Goal: Task Accomplishment & Management: Manage account settings

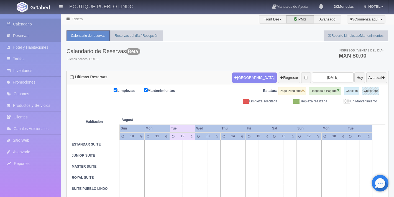
click at [39, 38] on link "Reservas" at bounding box center [30, 35] width 61 height 11
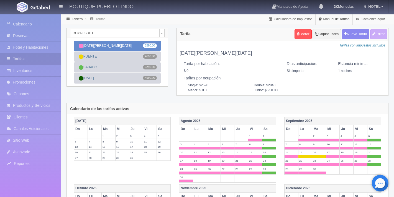
click at [132, 46] on link "DOMINGO-VIERNES 2590.00" at bounding box center [117, 46] width 87 height 10
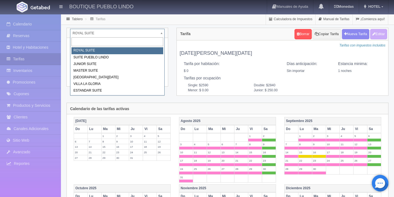
drag, startPoint x: 72, startPoint y: 33, endPoint x: 96, endPoint y: 33, distance: 23.5
drag, startPoint x: 73, startPoint y: 50, endPoint x: 94, endPoint y: 50, distance: 21.3
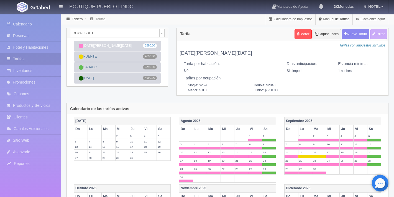
click at [122, 22] on div "Tablero Tarifas Calculadora de Impuestos Manual de Tarifas ¡Comienza aquí!" at bounding box center [227, 19] width 333 height 11
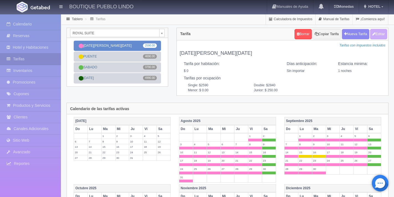
click at [132, 46] on link "[DATE]-[DATE] 2590.00" at bounding box center [117, 46] width 87 height 10
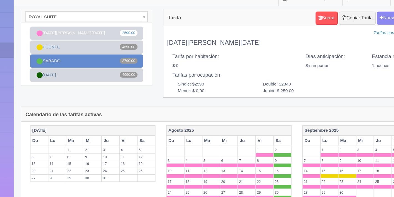
click at [109, 66] on link "[DATE] 3790.00" at bounding box center [117, 67] width 87 height 10
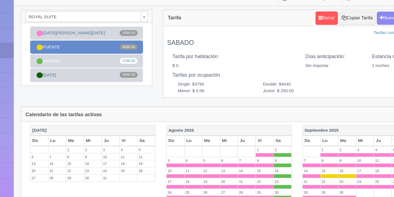
click at [133, 58] on link "PUENTE 4690.00" at bounding box center [117, 56] width 87 height 10
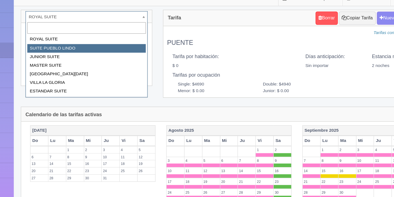
select select "615"
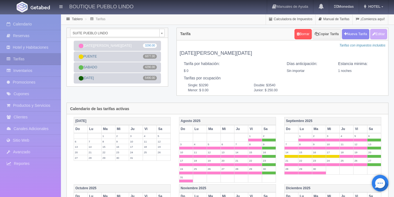
scroll to position [5, 0]
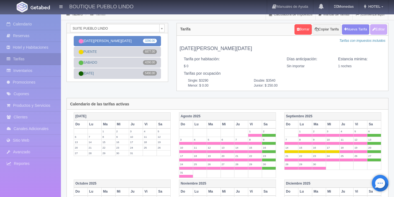
click at [123, 41] on link "DOMINGO-VIERNES 3290.00" at bounding box center [117, 41] width 87 height 10
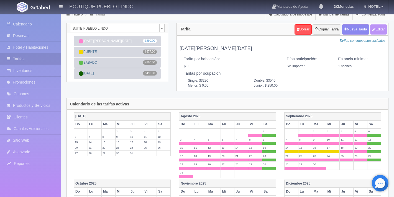
click at [382, 30] on button "Editar" at bounding box center [378, 29] width 17 height 10
type input "DOMINGO-VIERNES"
select select "0"
type input "1"
checkbox input "false"
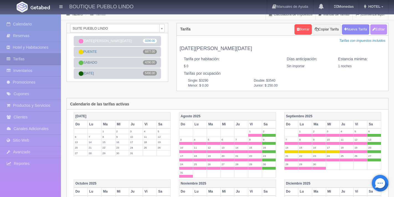
type input "3290"
type input "250"
type input "0.00"
type input "250.00"
checkbox input "true"
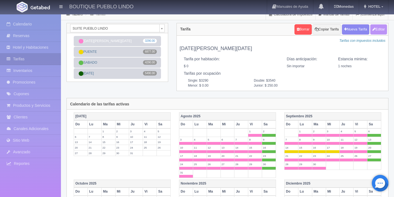
checkbox input "true"
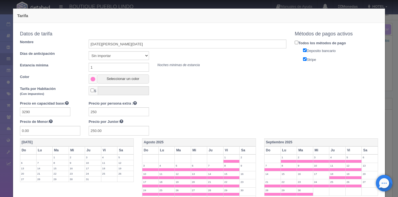
click at [386, 37] on div "Tarifa Copiar tarifa a la habitación SUITE PUEBLO LINDO ROYAL SUITE SUITE PUEBL…" at bounding box center [199, 98] width 398 height 197
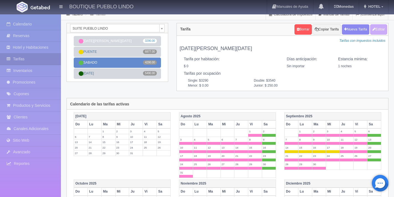
click at [135, 64] on link "SABADO 4290.00" at bounding box center [117, 63] width 87 height 10
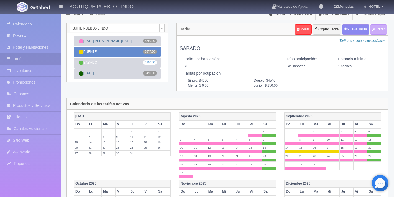
click at [124, 53] on link "PUENTE 6877.00" at bounding box center [117, 52] width 87 height 10
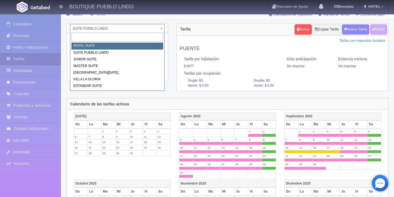
select select "614"
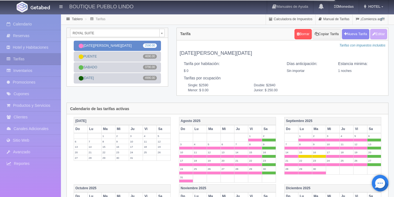
click at [133, 46] on link "[DATE]-[DATE] 2590.00" at bounding box center [117, 46] width 87 height 10
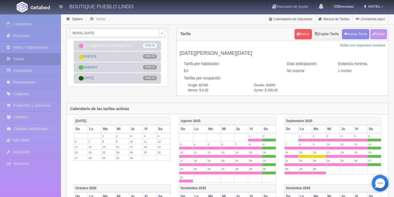
click at [381, 37] on button "Editar" at bounding box center [378, 34] width 17 height 10
type input "[DATE][PERSON_NAME][DATE]"
select select "0"
type input "1"
checkbox input "false"
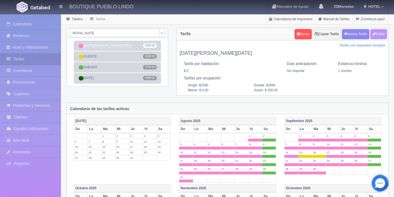
type input "2590"
type input "250"
type input "0.00"
type input "250.00"
checkbox input "true"
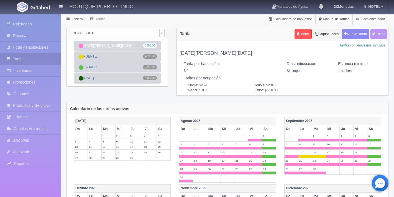
checkbox input "true"
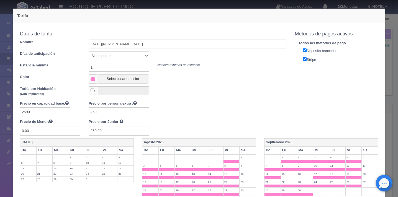
click at [386, 54] on div "Tarifa Copiar tarifa a la habitación ROYAL SUITE ROYAL SUITE SUITE PUEBLO LINDO…" at bounding box center [199, 98] width 398 height 197
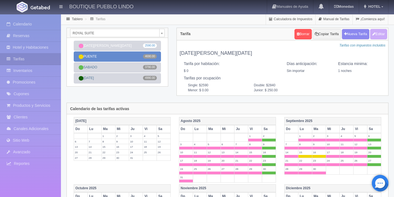
click at [106, 57] on link "PUENTE 4690.00" at bounding box center [117, 56] width 87 height 10
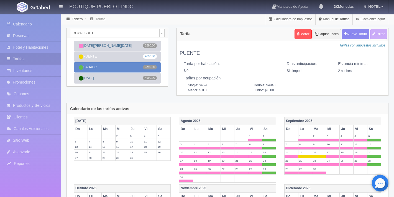
click at [107, 67] on link "[DATE] 3790.00" at bounding box center [117, 67] width 87 height 10
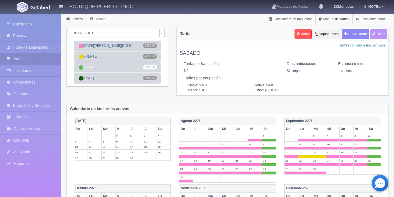
click at [376, 34] on button "Editar" at bounding box center [378, 34] width 17 height 10
type input "SABADO"
select select "0"
type input "1"
checkbox input "false"
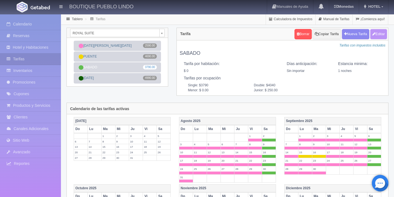
type input "3790"
type input "250"
type input "0.00"
type input "250.00"
checkbox input "true"
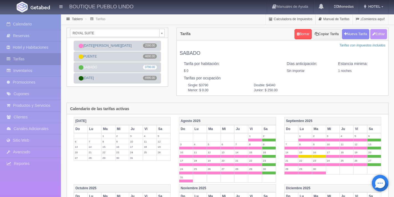
checkbox input "true"
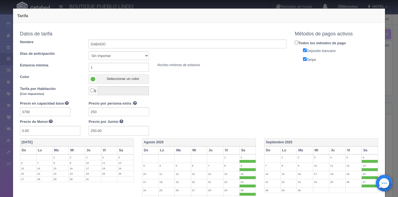
click at [387, 42] on div "Tarifa Copiar tarifa a la habitación ROYAL SUITE ROYAL SUITE SUITE PUEBLO LINDO…" at bounding box center [199, 98] width 398 height 197
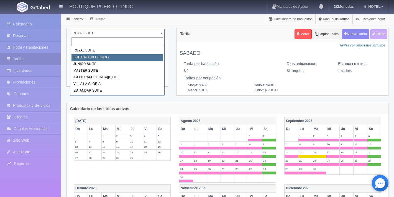
select select "615"
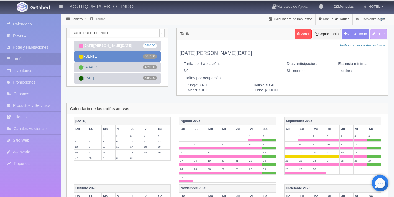
click at [115, 56] on link "PUENTE 6877.00" at bounding box center [117, 56] width 87 height 10
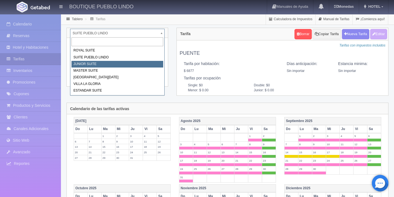
select select "616"
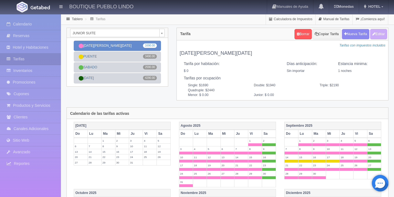
click at [130, 47] on link "DOMINGO-VIERNES 1690.00" at bounding box center [117, 46] width 87 height 10
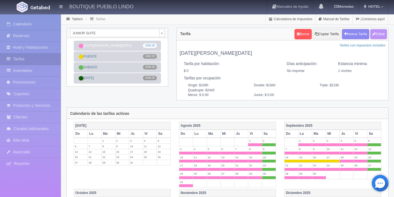
click at [379, 35] on button "Editar" at bounding box center [378, 34] width 17 height 10
type input "[DATE][PERSON_NAME][DATE]"
select select "0"
type input "1"
checkbox input "false"
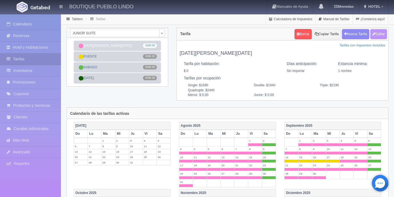
type input "1690"
type input "250"
type input "0.00"
checkbox input "true"
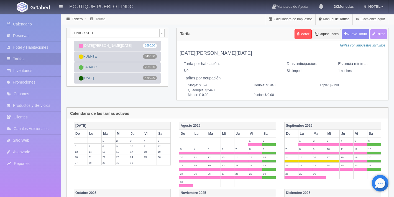
checkbox input "true"
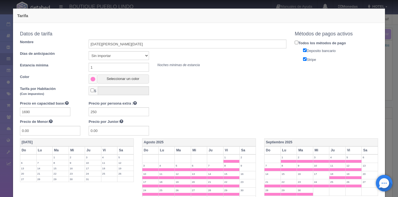
click at [384, 48] on div "Tarifa Copiar tarifa a la habitación JUNIOR SUITE ROYAL SUITE SUITE PUEBLO LIND…" at bounding box center [199, 98] width 398 height 197
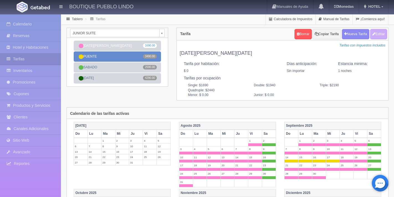
click at [130, 58] on link "PUENTE 3490.00" at bounding box center [117, 56] width 87 height 10
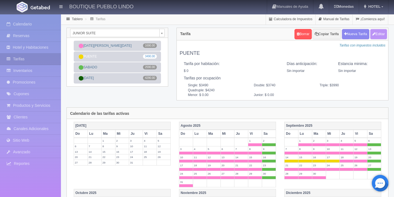
click at [377, 36] on button "Editar" at bounding box center [378, 34] width 17 height 10
type input "PUENTE"
select select "0"
type input "0"
checkbox input "false"
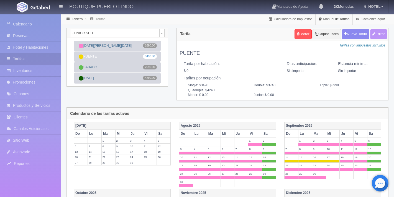
type input "3490"
type input "250"
type input "0.00"
checkbox input "true"
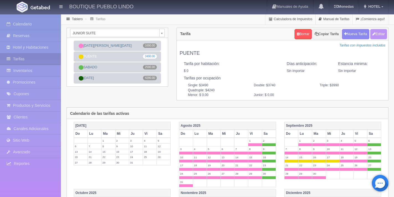
checkbox input "true"
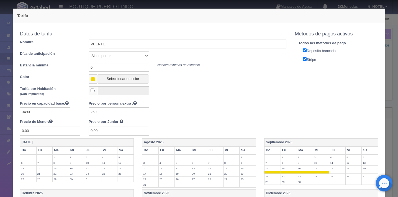
click at [386, 72] on div "Tarifa Copiar tarifa a la habitación JUNIOR SUITE ROYAL SUITE SUITE PUEBLO LIND…" at bounding box center [199, 98] width 398 height 197
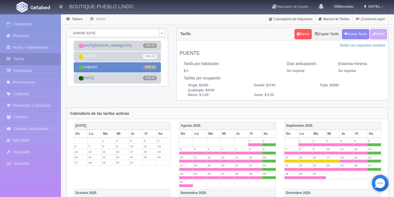
click at [125, 69] on link "SABADO 2590.00" at bounding box center [117, 67] width 87 height 10
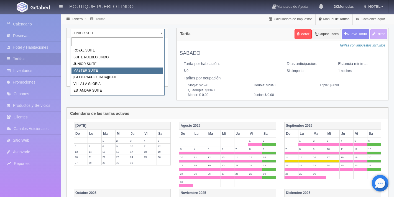
select select "617"
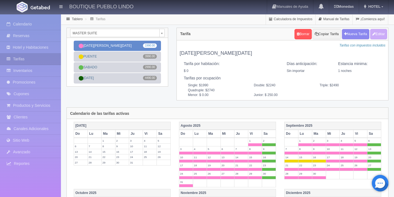
click at [125, 47] on link "[DATE]-[DATE] 1990.00" at bounding box center [117, 46] width 87 height 10
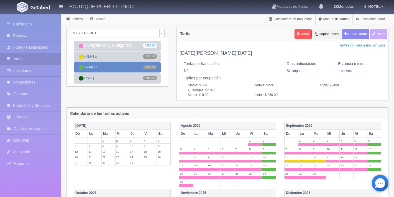
click at [118, 66] on link "SABADO 2990.00" at bounding box center [117, 67] width 87 height 10
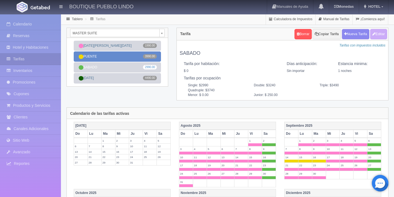
click at [127, 59] on link "PUENTE 3990.00" at bounding box center [117, 56] width 87 height 10
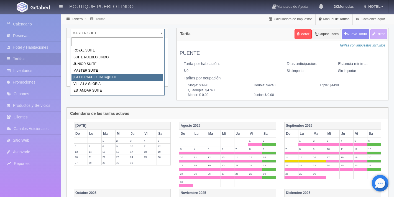
select select "618"
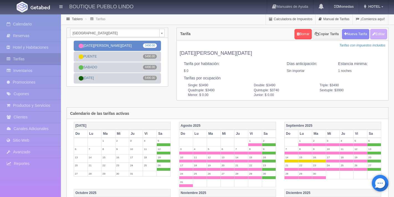
click at [115, 41] on link "[DATE]-[DATE] 3490.00" at bounding box center [117, 46] width 87 height 10
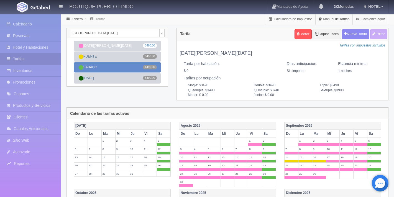
click at [109, 66] on link "SABADO 4490.00" at bounding box center [117, 67] width 87 height 10
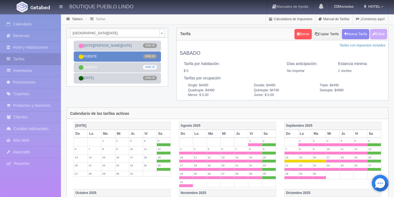
click at [125, 55] on link "PUENTE 5490.00" at bounding box center [117, 56] width 87 height 10
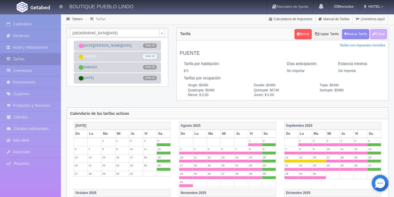
select select "619"
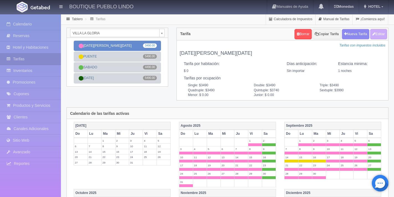
click at [112, 43] on link "[DATE]-[DATE] 3490.00" at bounding box center [117, 46] width 87 height 10
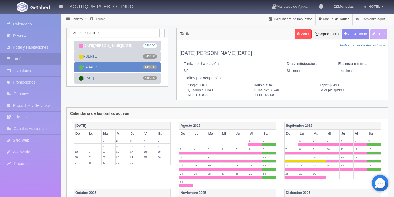
click at [112, 67] on link "SABADO 4490.00" at bounding box center [117, 67] width 87 height 10
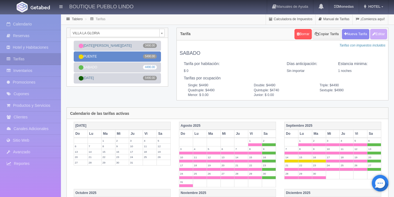
click at [130, 57] on link "PUENTE 5490.00" at bounding box center [117, 56] width 87 height 10
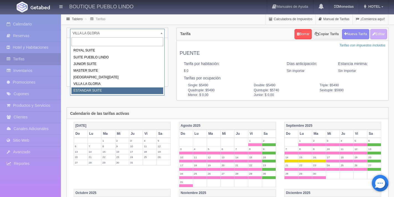
select select "2018"
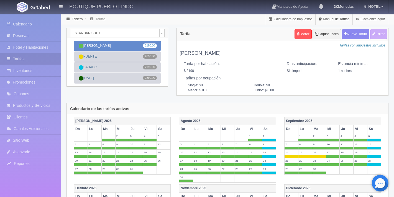
click at [133, 47] on link "[PERSON_NAME] 2190.00" at bounding box center [117, 46] width 87 height 10
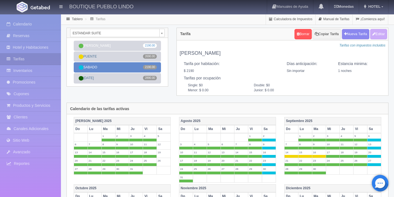
click at [121, 65] on link "SABADO 2190.00" at bounding box center [117, 67] width 87 height 10
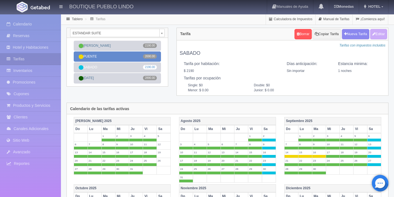
click at [130, 56] on link "[PERSON_NAME] 2690.00" at bounding box center [117, 56] width 87 height 10
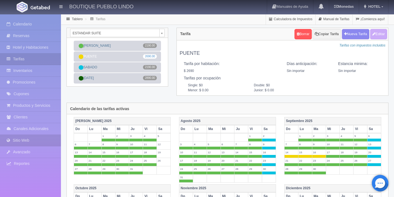
click at [32, 140] on link "Sitio Web" at bounding box center [30, 140] width 61 height 11
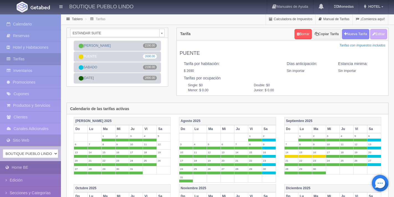
click at [27, 169] on link "Home BE" at bounding box center [30, 167] width 61 height 12
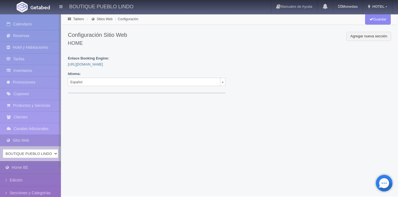
click at [103, 67] on div "Enlace Booking Engine: [URL][DOMAIN_NAME] Idioma: Español Español Inglés" at bounding box center [147, 73] width 166 height 34
click at [103, 65] on link "[URL][DOMAIN_NAME]" at bounding box center [85, 65] width 35 height 4
